Goal: Task Accomplishment & Management: Complete application form

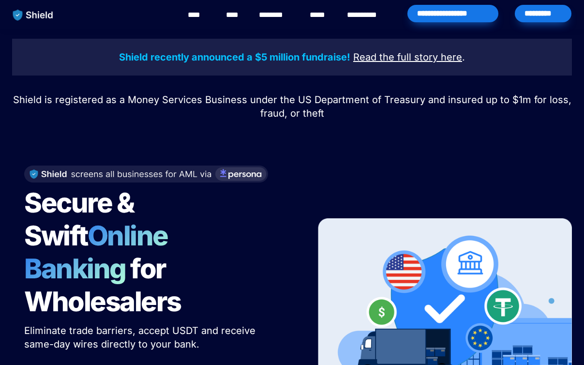
click at [535, 20] on div "*********" at bounding box center [543, 13] width 57 height 17
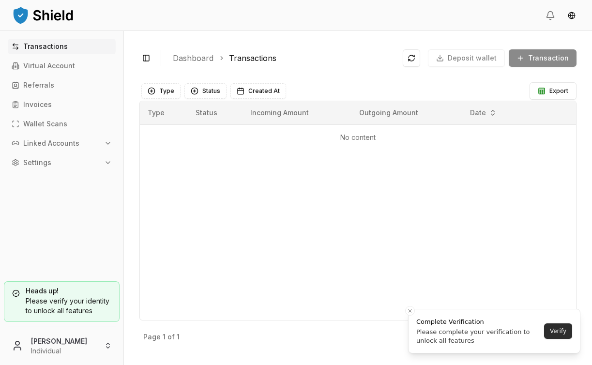
click at [562, 333] on button "Verify" at bounding box center [558, 330] width 28 height 15
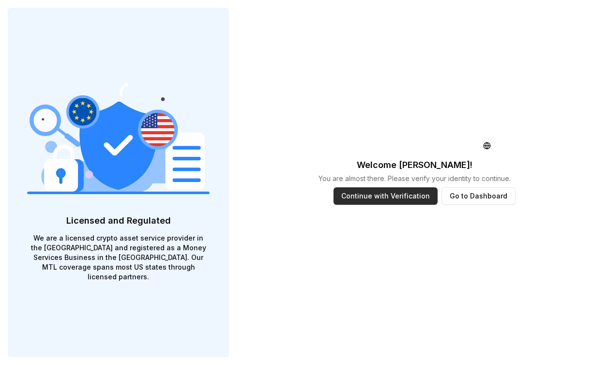
click at [395, 193] on button "Continue with Verification" at bounding box center [385, 195] width 104 height 17
